Goal: Information Seeking & Learning: Learn about a topic

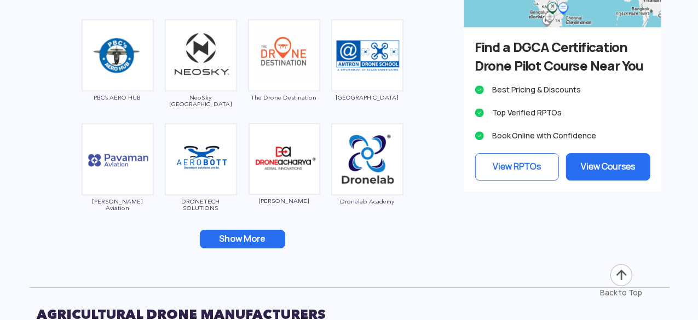
click at [226, 245] on button "Show More" at bounding box center [242, 239] width 85 height 19
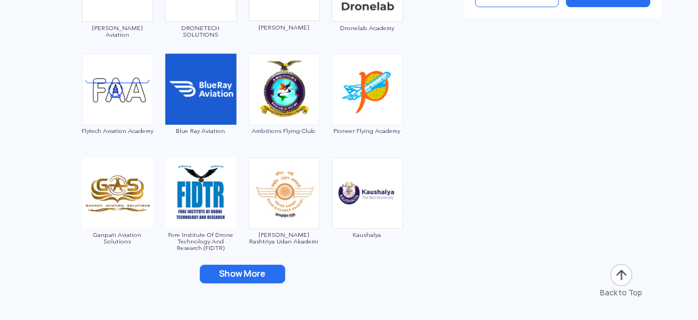
scroll to position [3965, 0]
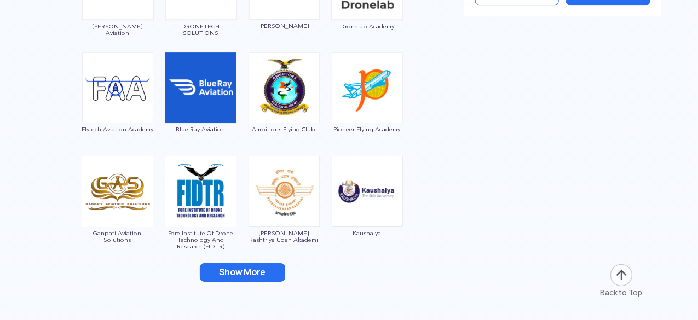
click at [257, 269] on button "Show More" at bounding box center [242, 272] width 85 height 19
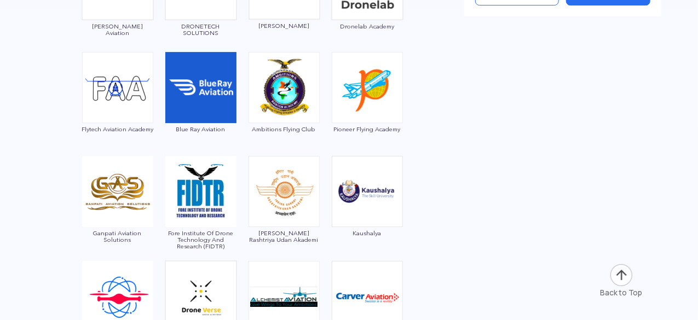
click at [535, 203] on div at bounding box center [349, 81] width 640 height 859
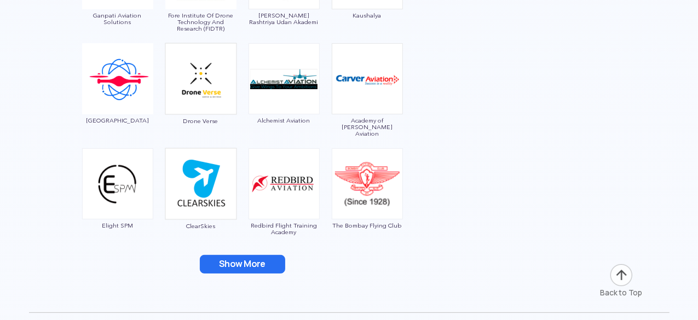
scroll to position [4184, 0]
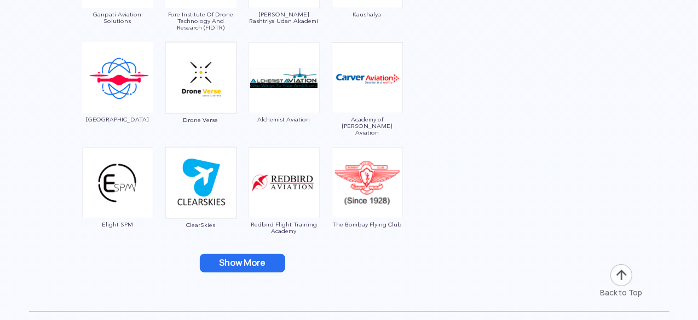
click at [262, 263] on button "Show More" at bounding box center [242, 263] width 85 height 19
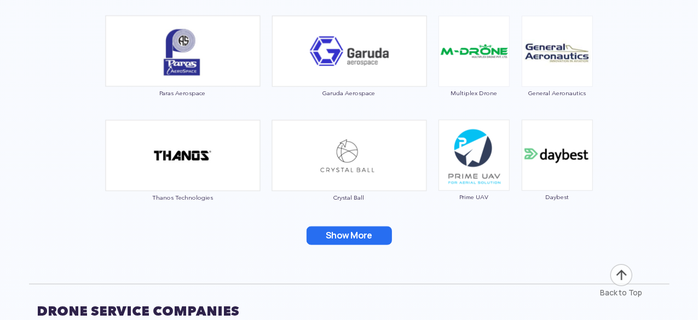
scroll to position [4731, 0]
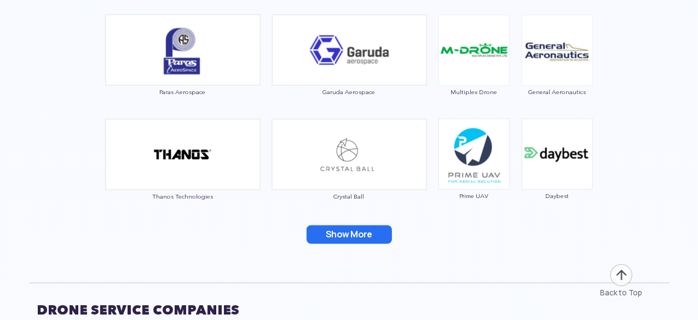
click at [358, 226] on button "Show More" at bounding box center [348, 234] width 85 height 19
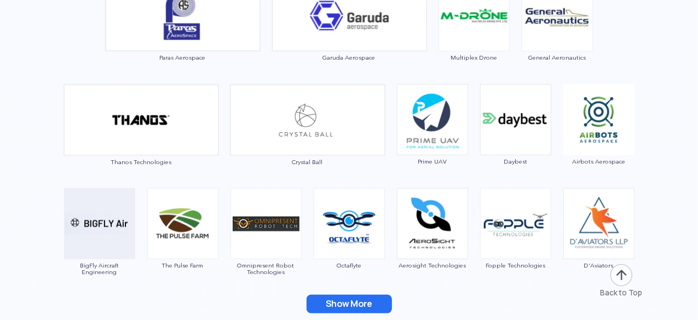
scroll to position [4775, 0]
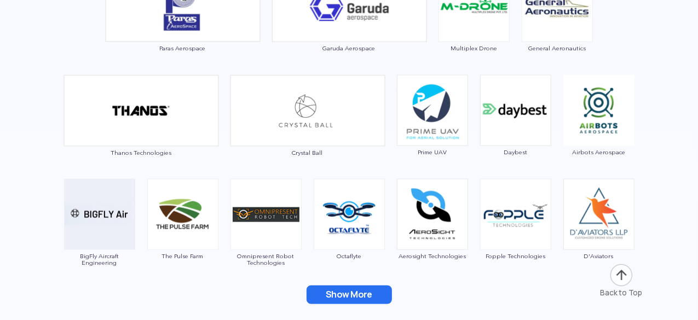
click at [363, 291] on button "Show More" at bounding box center [348, 295] width 85 height 19
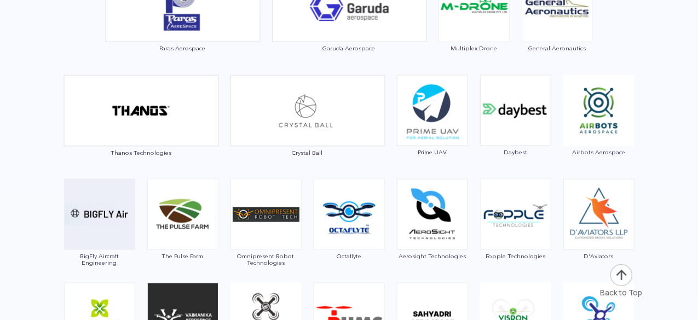
scroll to position [5055, 0]
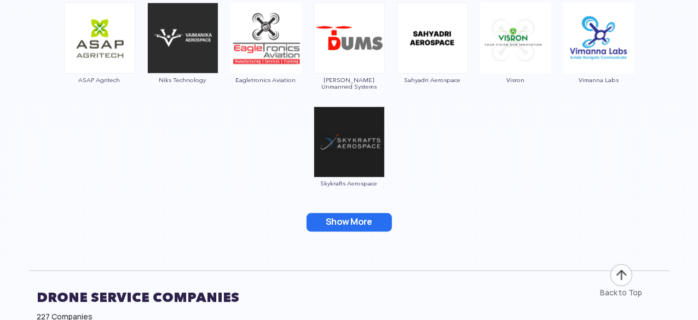
click at [357, 218] on button "Show More" at bounding box center [348, 222] width 85 height 19
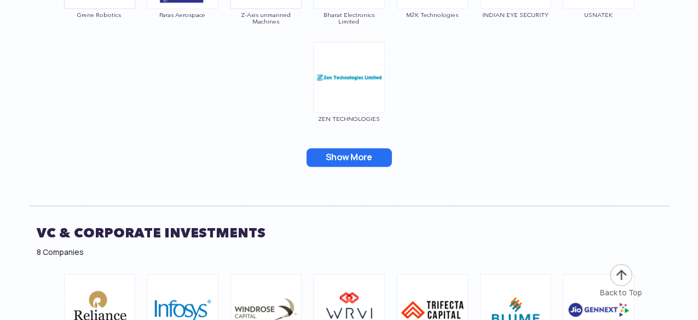
scroll to position [7445, 0]
